Goal: Find specific page/section: Find specific page/section

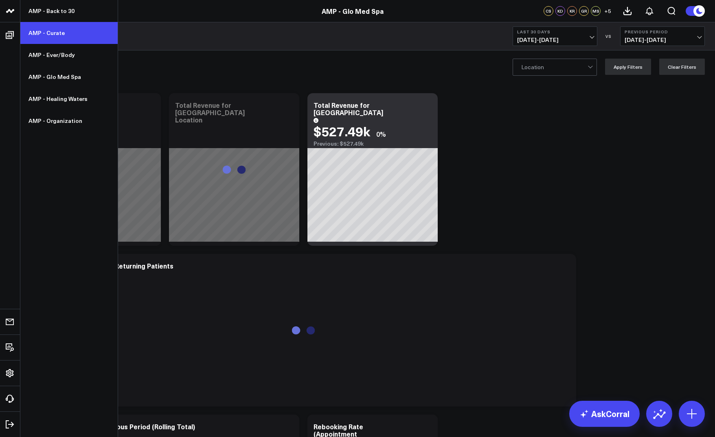
scroll to position [1, 0]
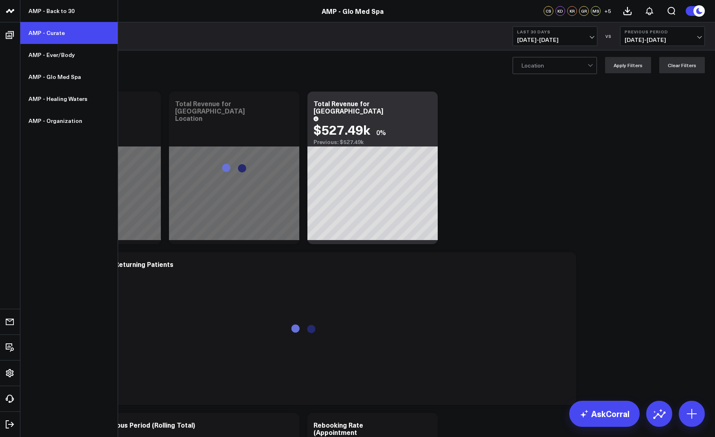
click at [64, 33] on link "AMP - Curate" at bounding box center [68, 33] width 97 height 22
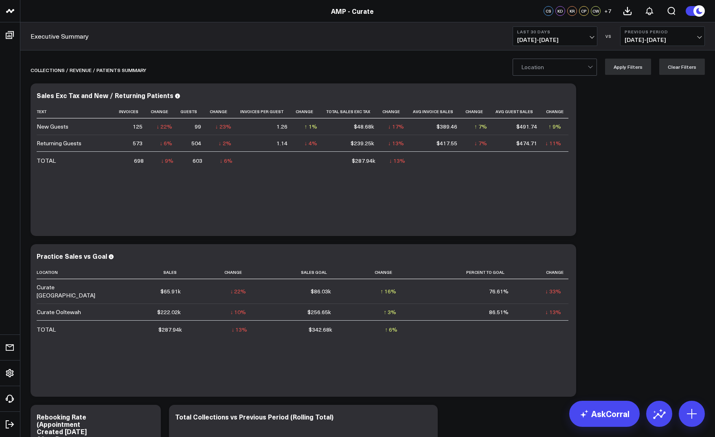
scroll to position [1, 0]
click at [552, 40] on span "08/09/25 - 09/07/25" at bounding box center [555, 40] width 76 height 7
drag, startPoint x: 670, startPoint y: 136, endPoint x: 572, endPoint y: 140, distance: 98.6
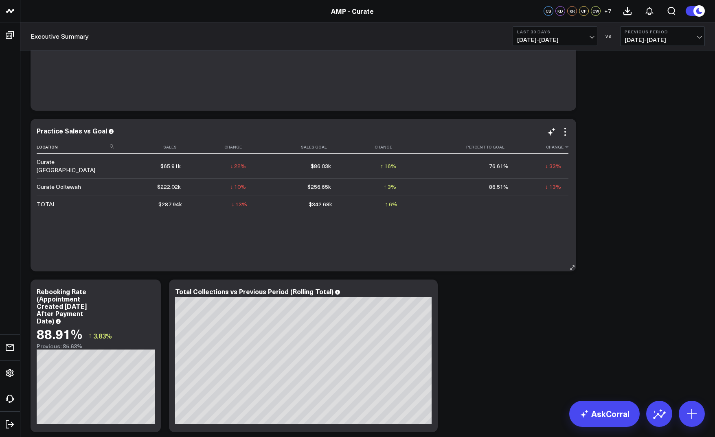
scroll to position [0, 0]
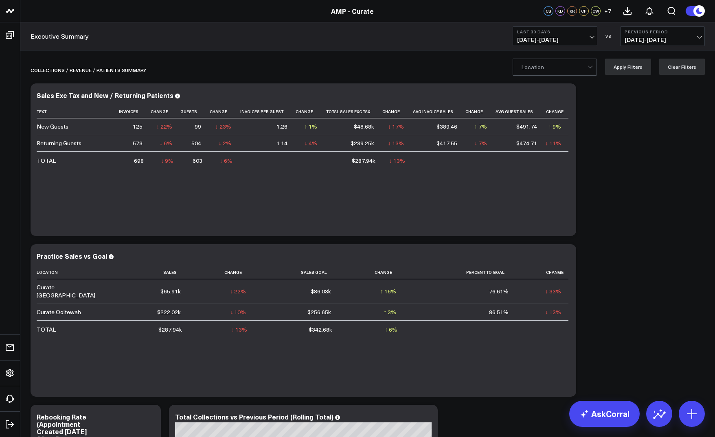
click at [581, 67] on div at bounding box center [554, 67] width 66 height 16
click at [573, 87] on div "Chattanooga" at bounding box center [554, 84] width 83 height 17
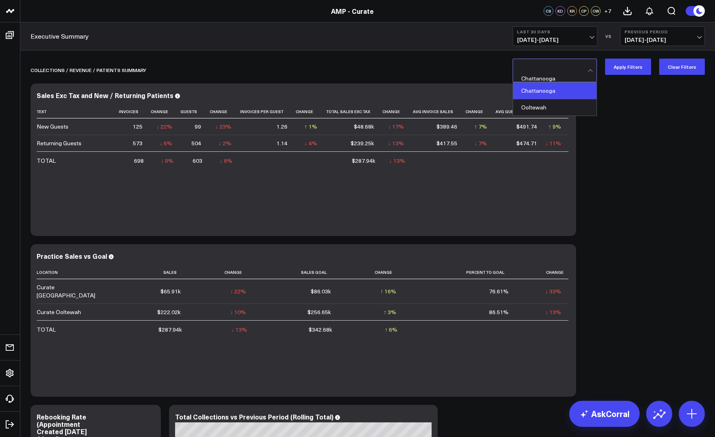
click at [569, 69] on div at bounding box center [554, 67] width 66 height 16
click at [561, 101] on div "Ooltewah" at bounding box center [554, 107] width 83 height 16
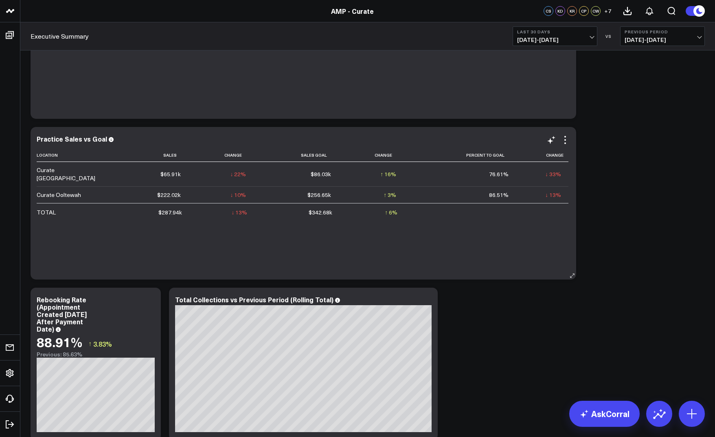
scroll to position [149, 0]
